Goal: Transaction & Acquisition: Obtain resource

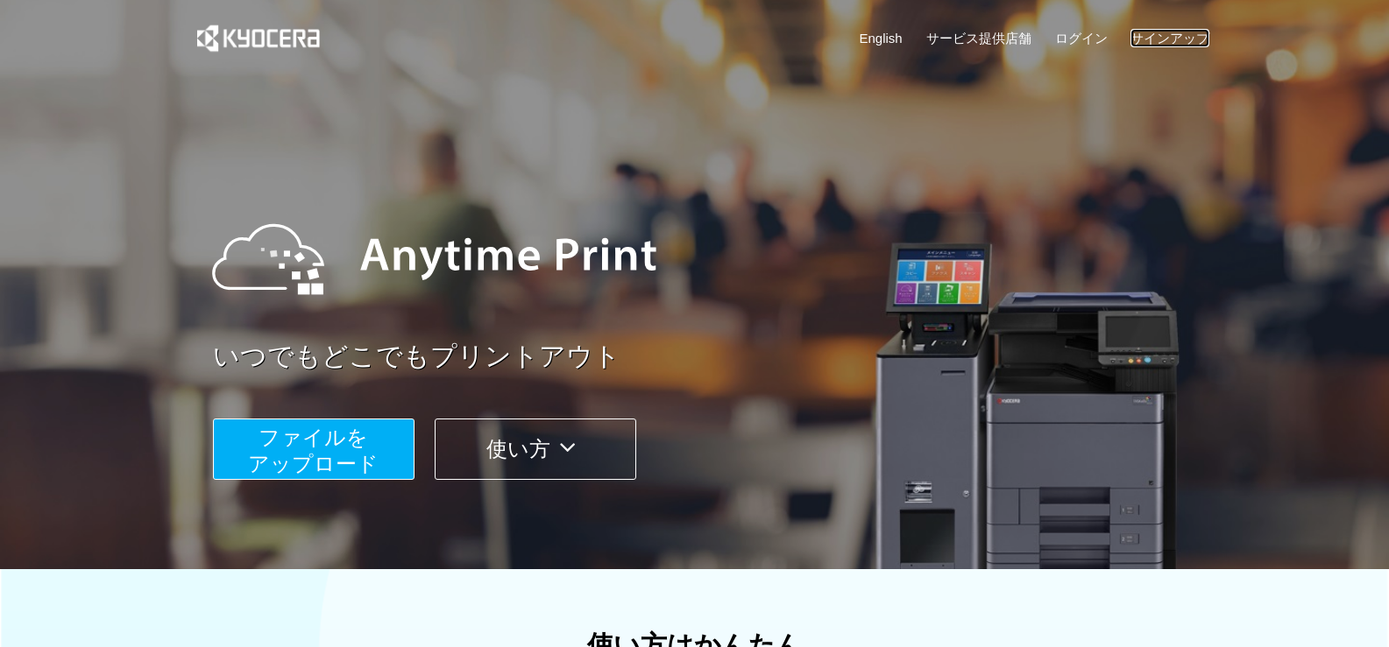
click at [1181, 39] on link "サインアップ" at bounding box center [1169, 38] width 79 height 18
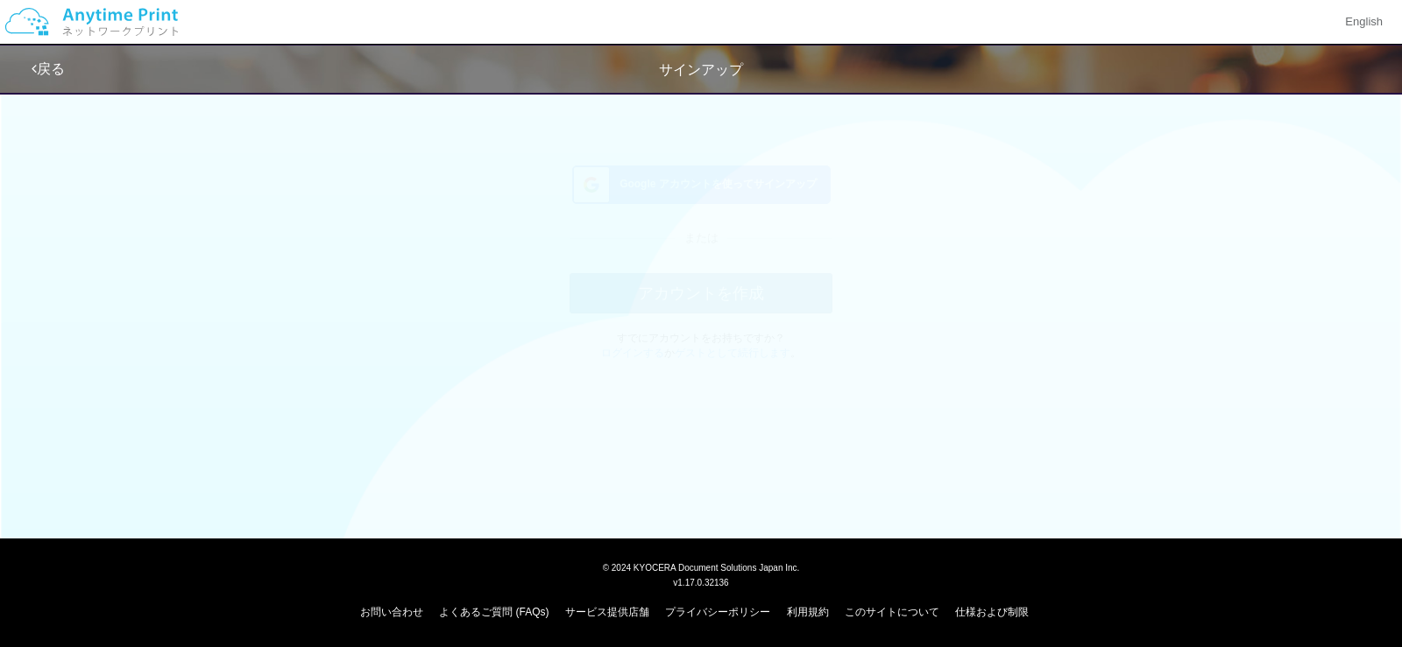
click at [734, 194] on span "Google アカウントを使ってサインアップ" at bounding box center [714, 201] width 204 height 15
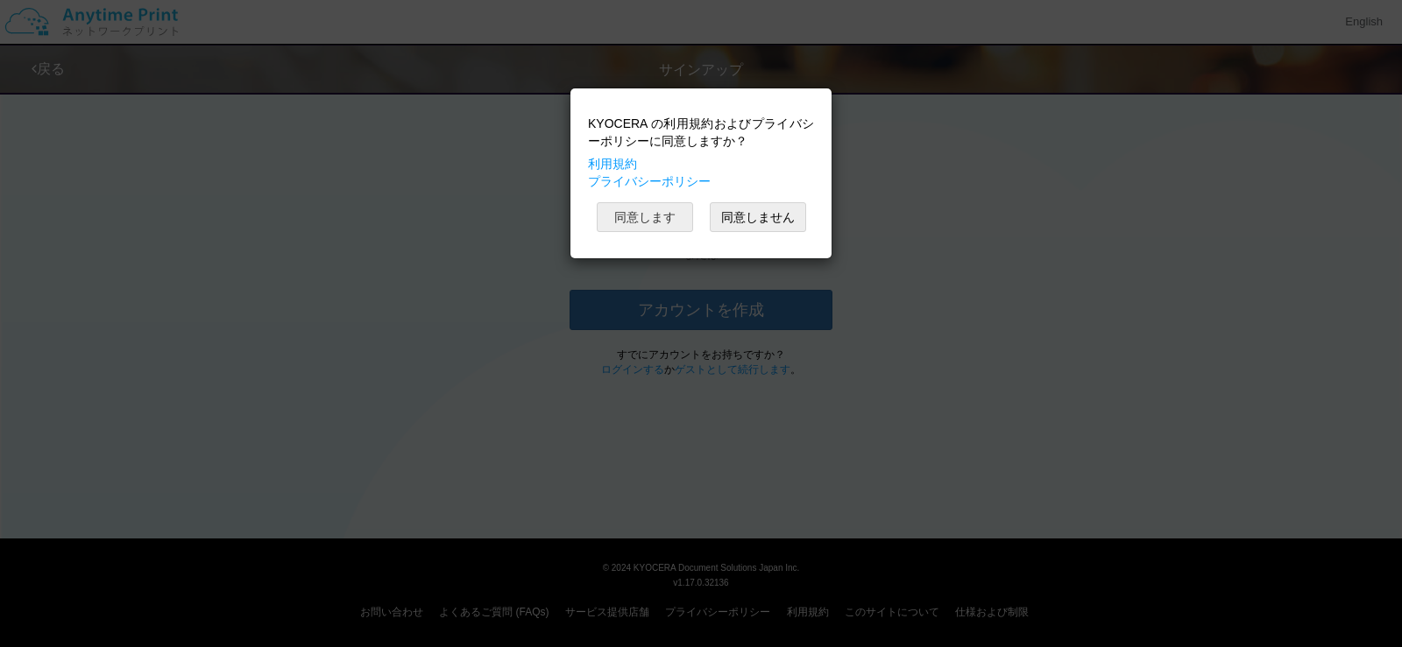
click at [680, 226] on button "同意します" at bounding box center [645, 217] width 96 height 30
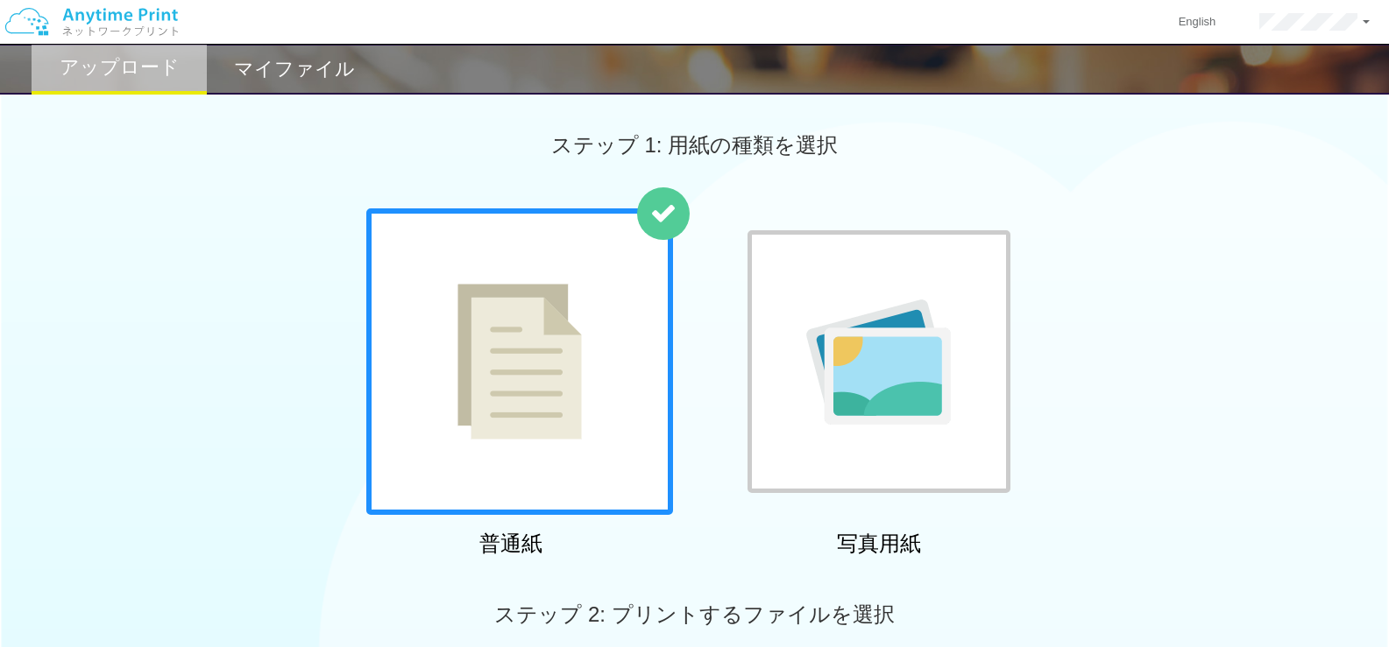
click at [317, 63] on h2 "マイファイル" at bounding box center [294, 69] width 121 height 21
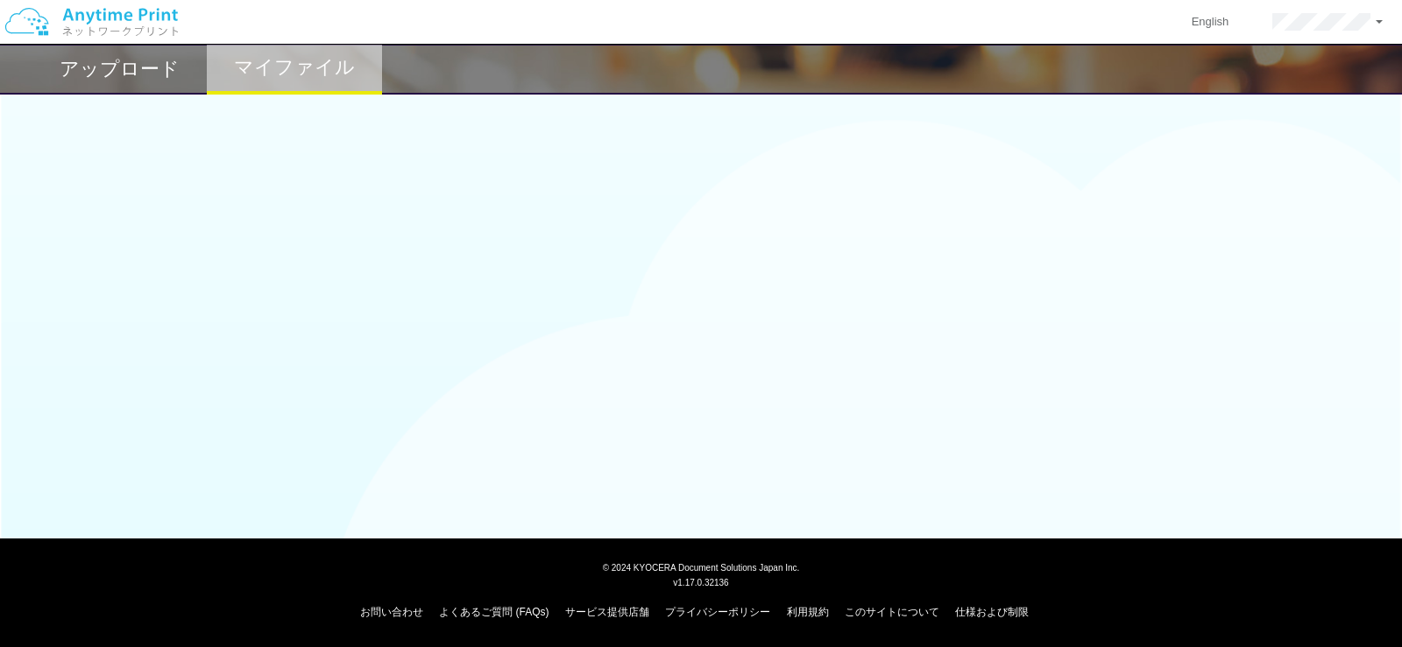
click at [131, 74] on h2 "アップロード" at bounding box center [120, 69] width 120 height 21
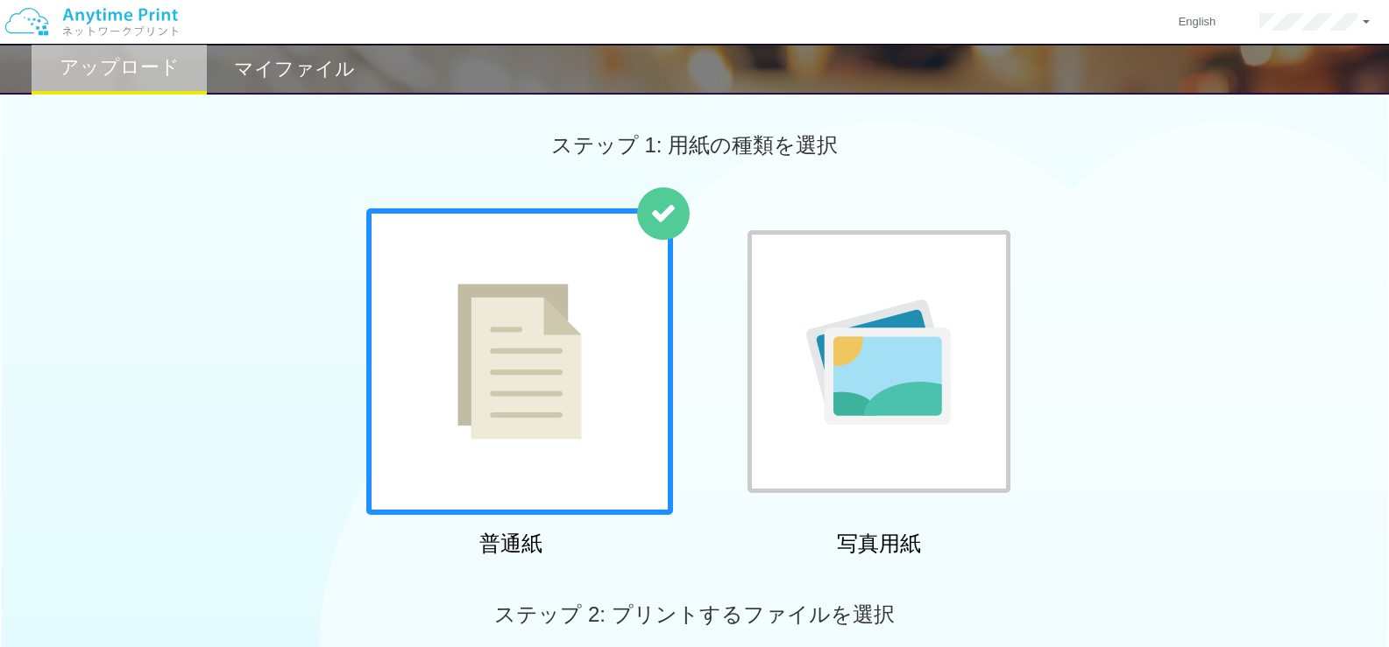
click at [539, 427] on img at bounding box center [519, 362] width 124 height 156
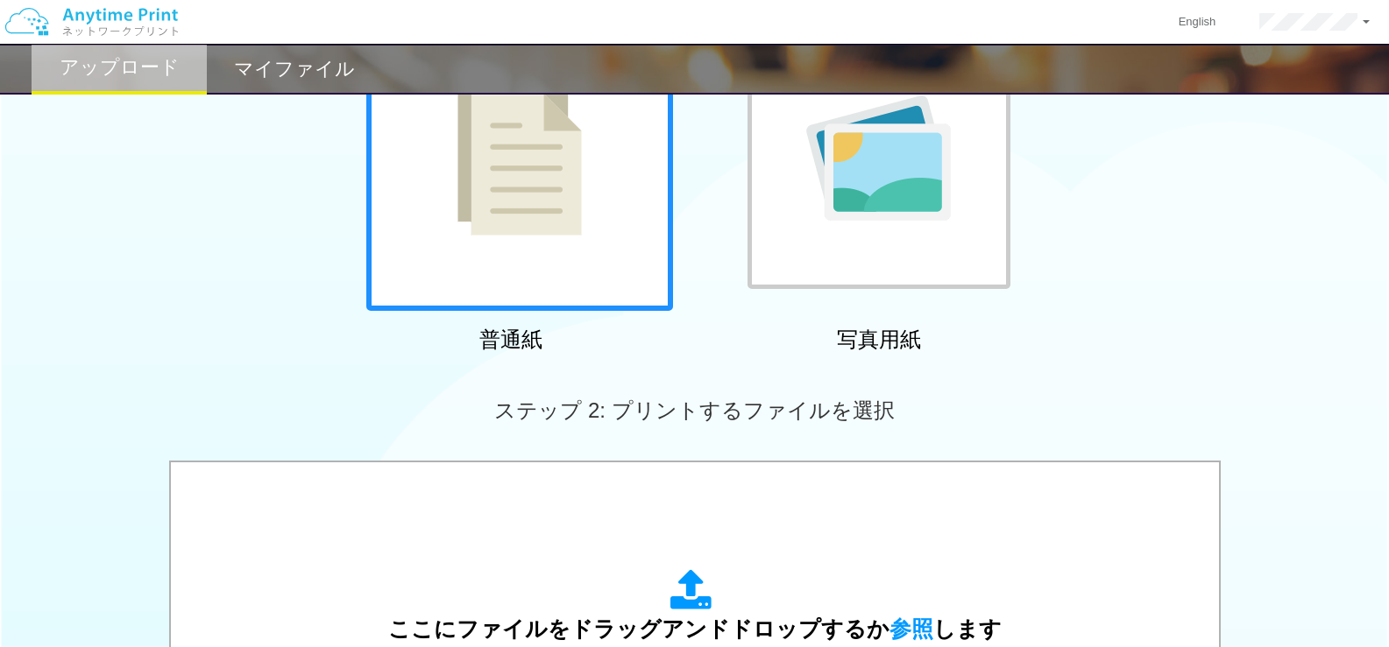
scroll to position [350, 0]
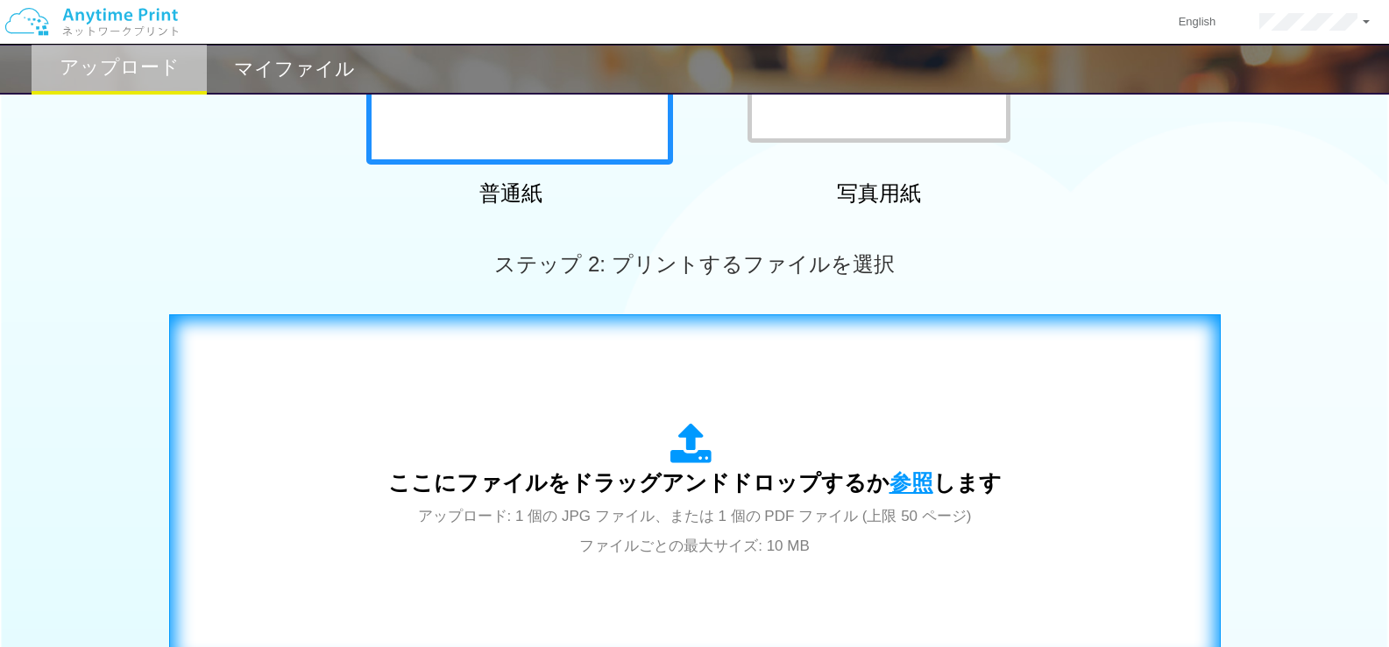
click at [891, 484] on span "参照" at bounding box center [911, 482] width 44 height 25
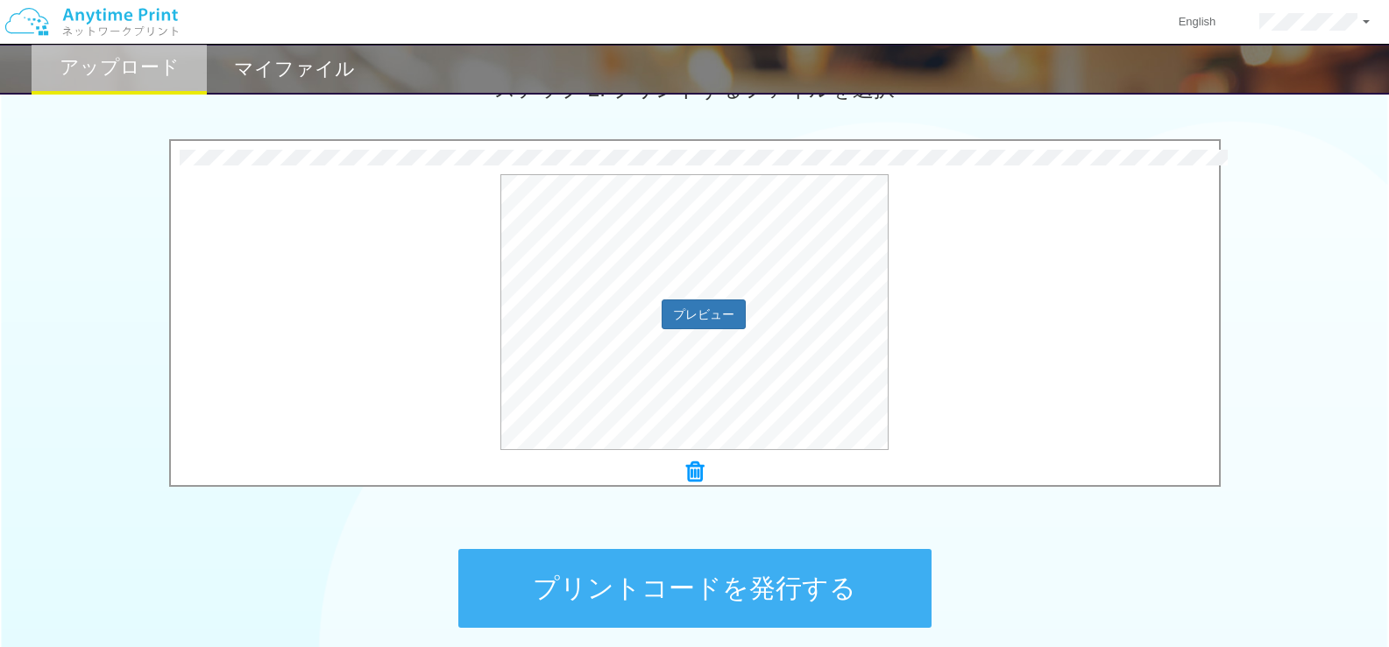
scroll to position [685, 0]
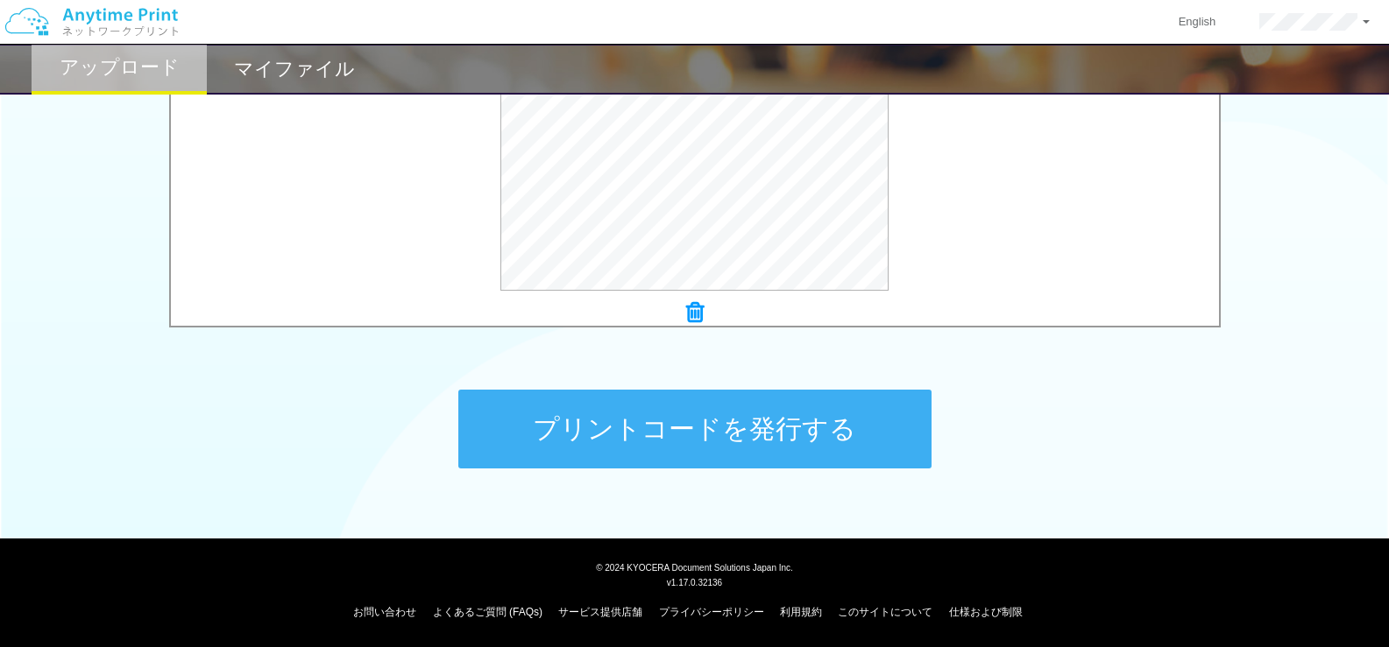
click at [650, 433] on button "プリントコードを発行する" at bounding box center [694, 429] width 473 height 79
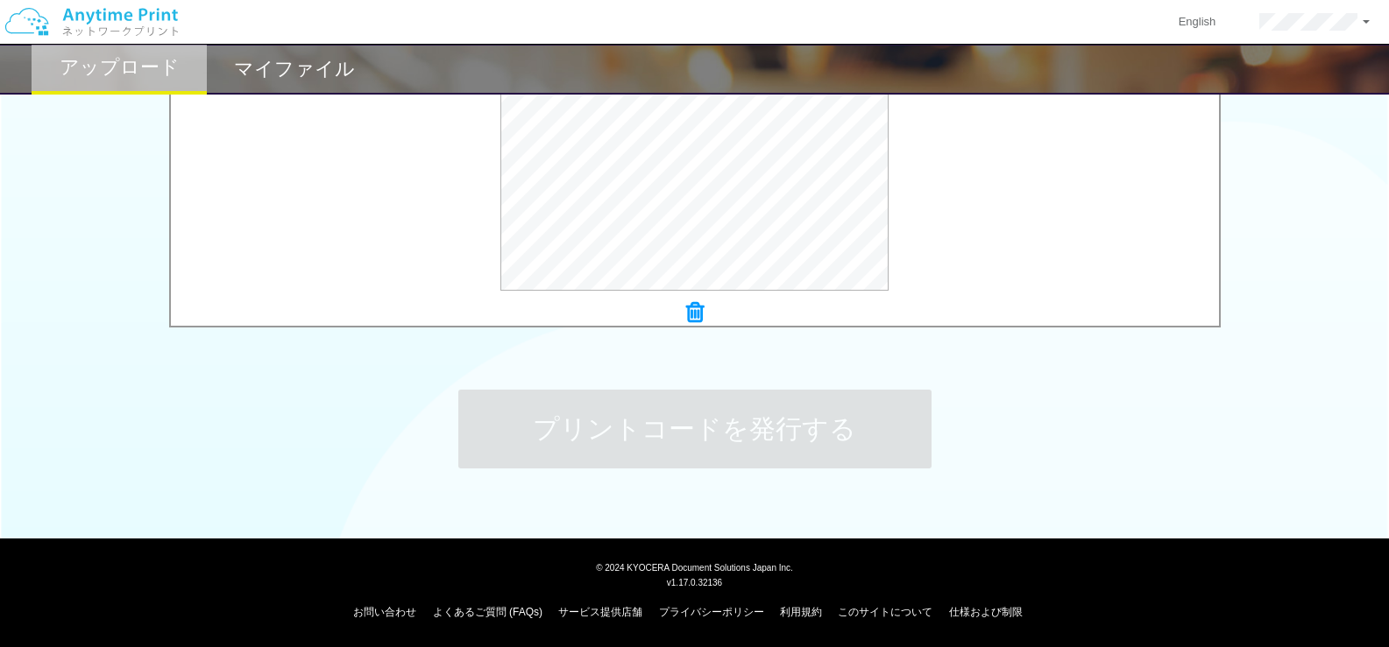
scroll to position [0, 0]
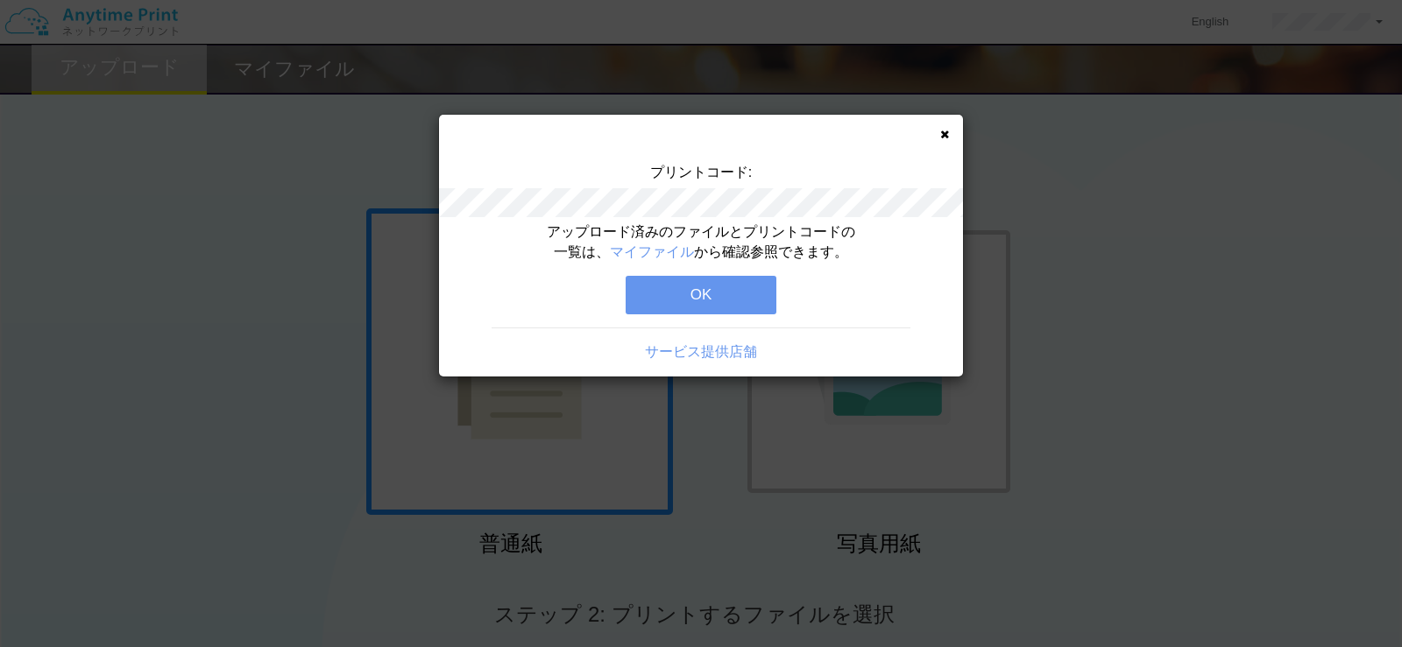
click at [701, 301] on button "OK" at bounding box center [701, 295] width 151 height 39
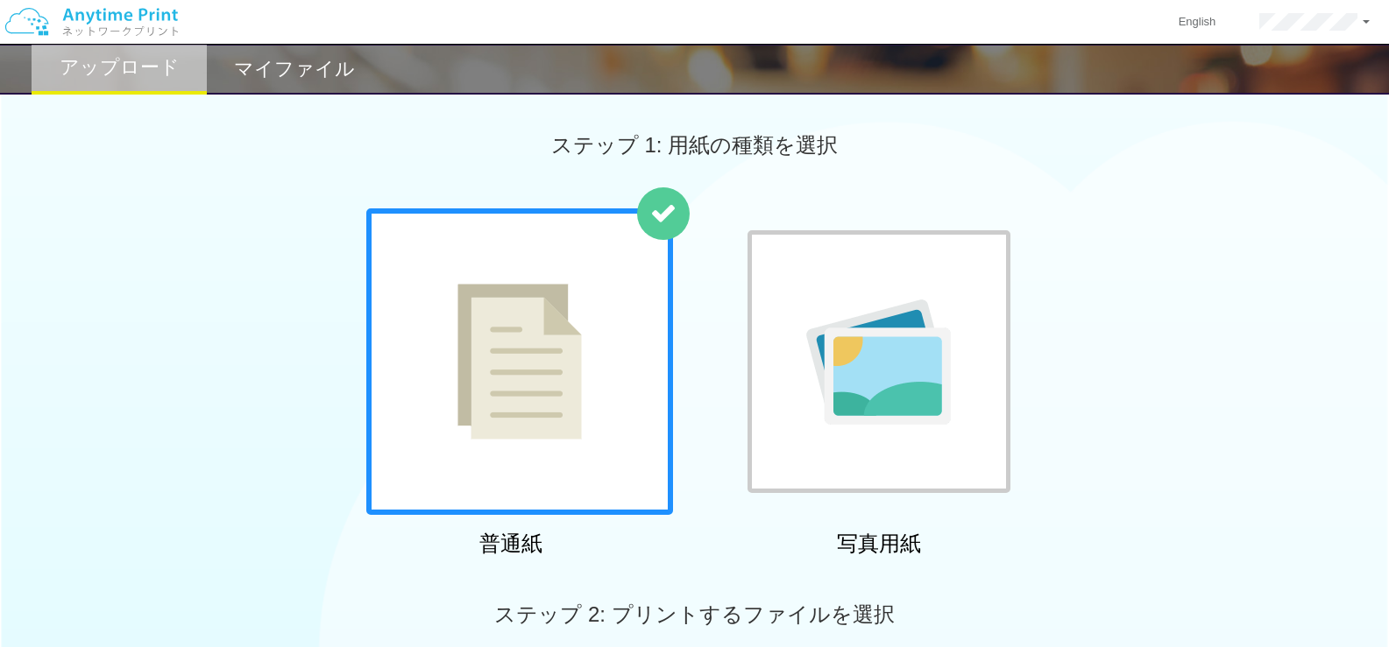
click at [235, 69] on div "マイファイル" at bounding box center [294, 69] width 175 height 51
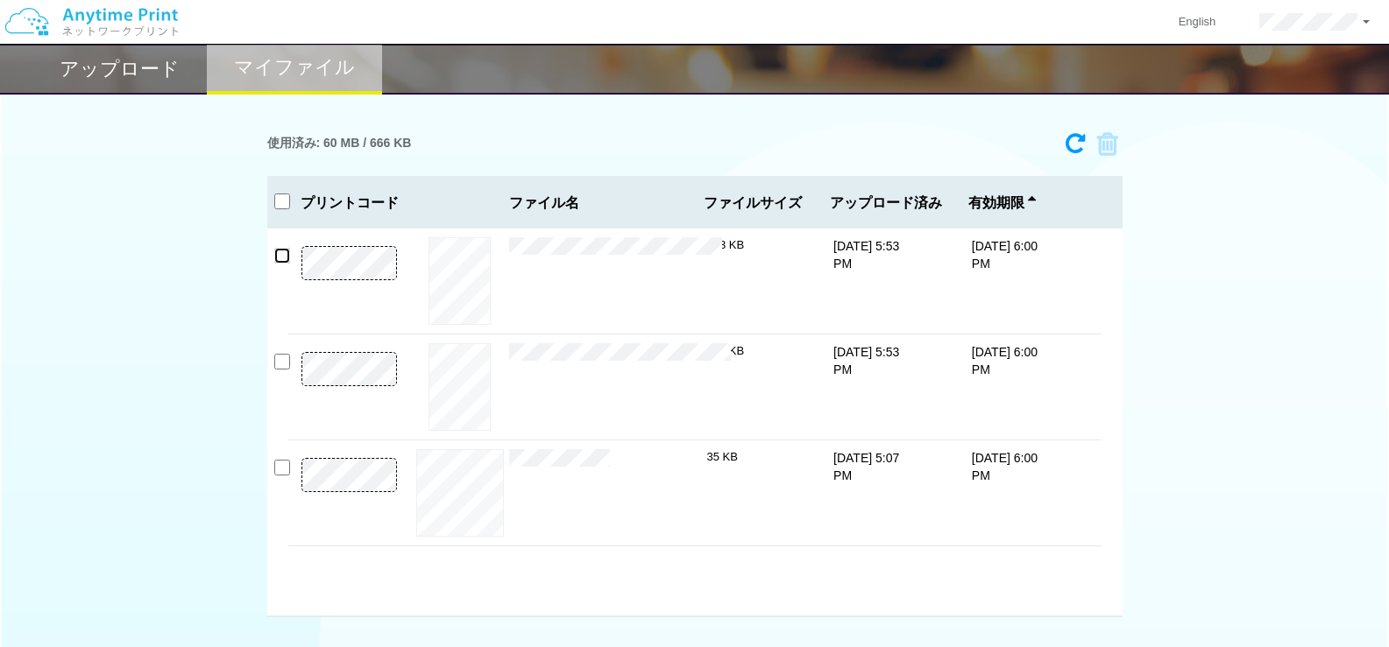
click at [282, 256] on input "checkbox" at bounding box center [282, 256] width 16 height 16
checkbox input "true"
click at [281, 361] on input "checkbox" at bounding box center [282, 362] width 16 height 16
checkbox input "true"
click at [1107, 147] on icon at bounding box center [1101, 144] width 33 height 26
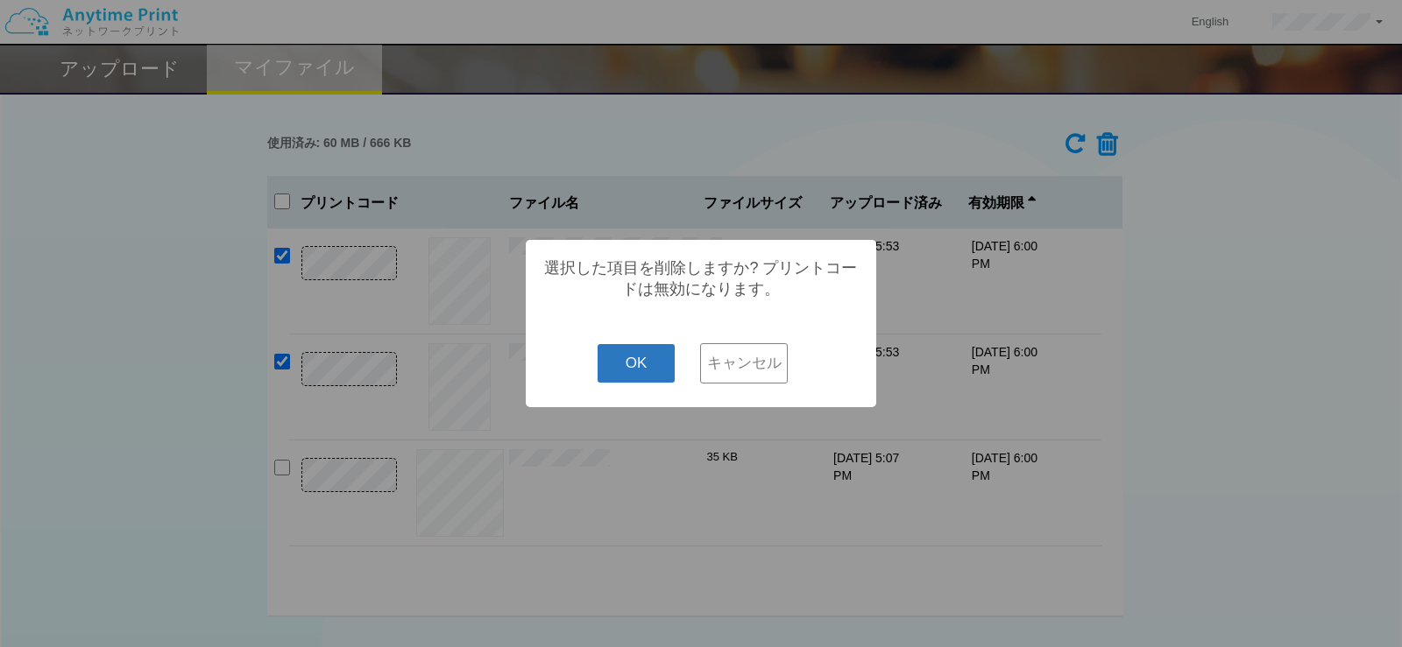
click at [632, 375] on button "OK" at bounding box center [637, 363] width 78 height 39
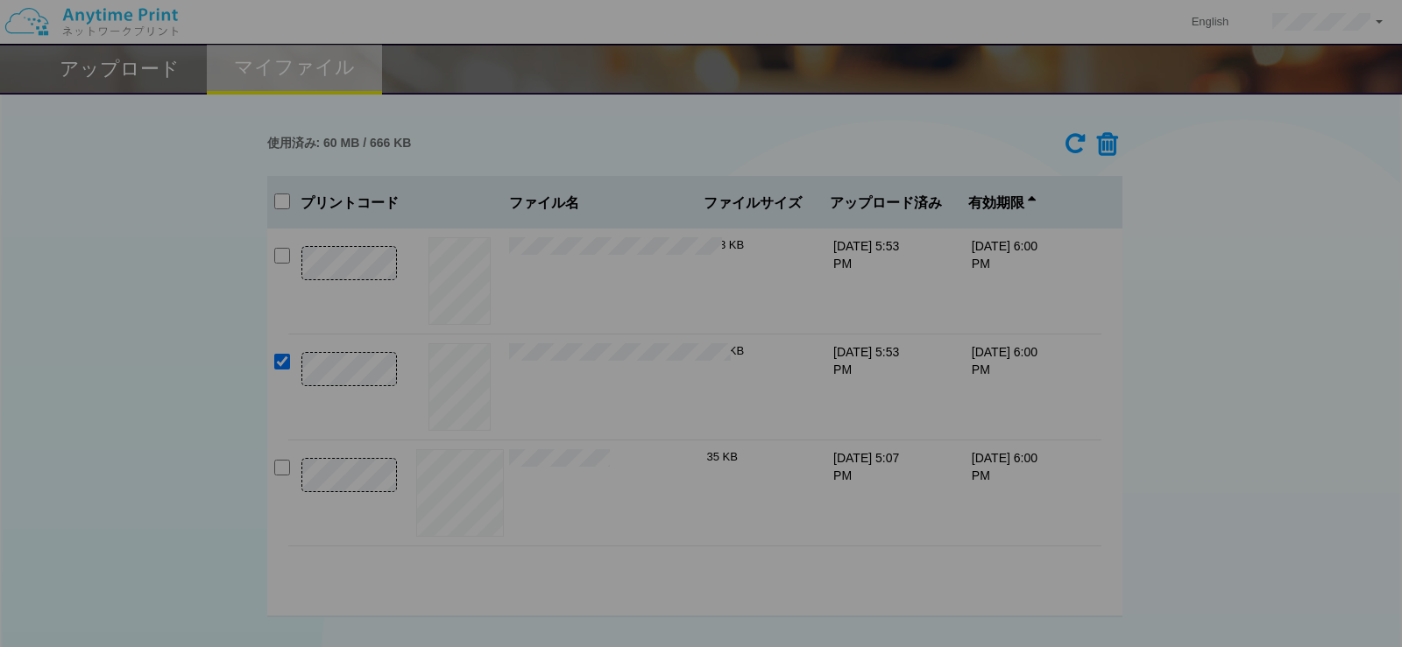
checkbox input "false"
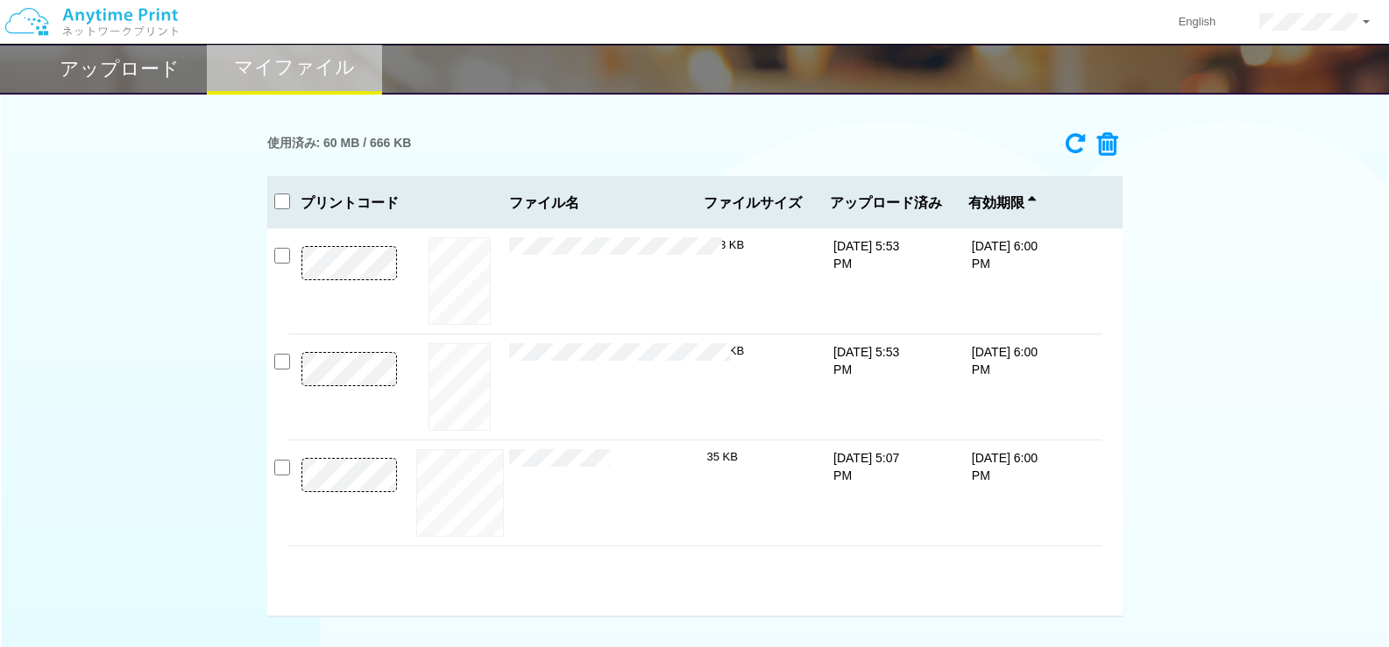
checkbox input "false"
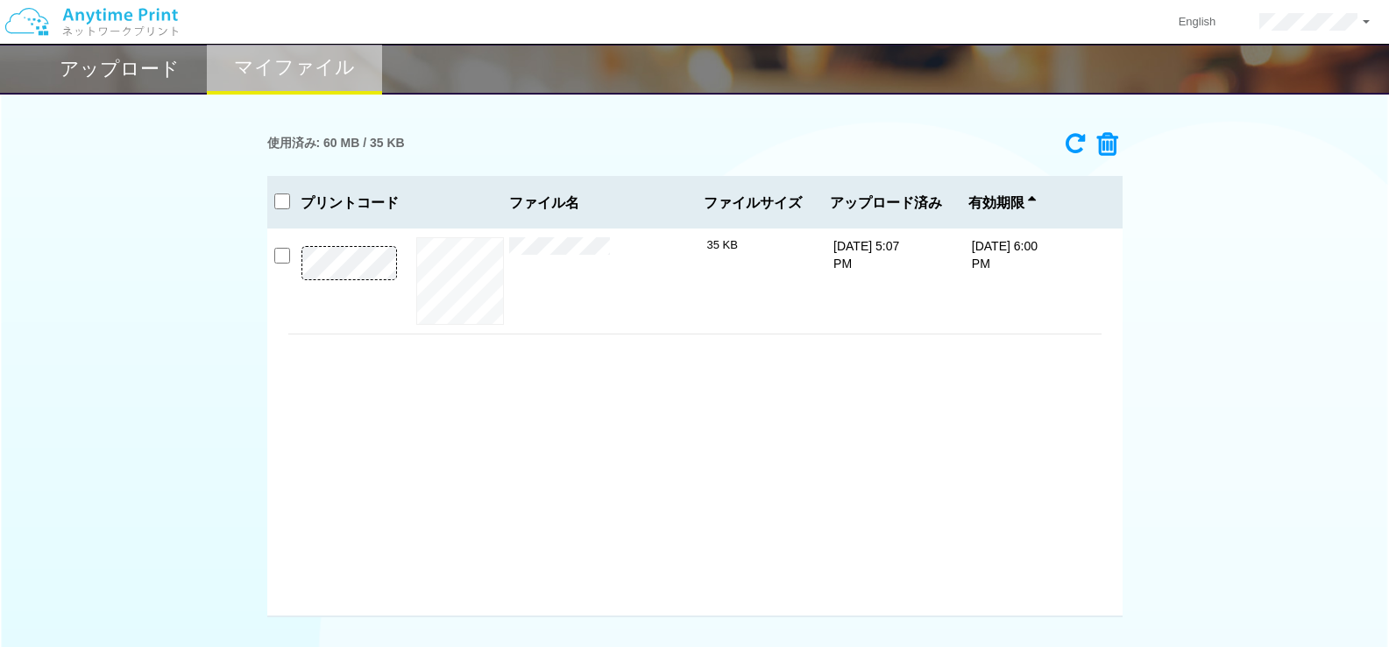
click at [641, 399] on div "プレビュー × 謝辞[PERSON_NAME].pdf 35 KB [DATE] 5:07 PM [DATE] 6:00 PM" at bounding box center [694, 423] width 855 height 388
